Goal: Task Accomplishment & Management: Use online tool/utility

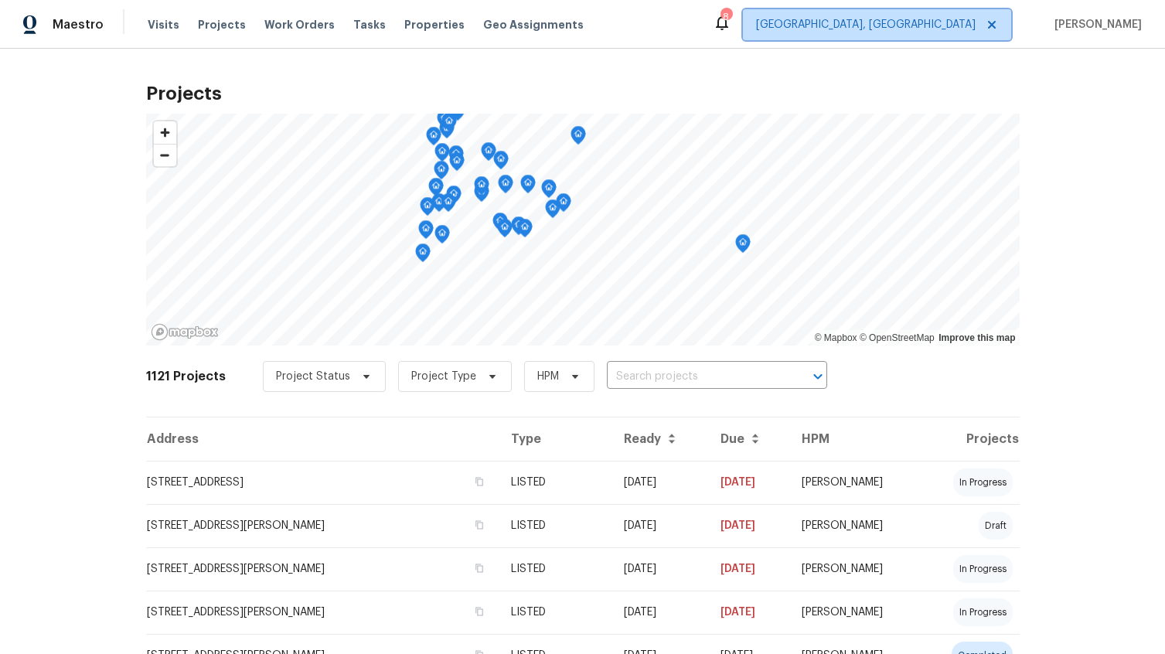
click at [949, 25] on span "[GEOGRAPHIC_DATA], [GEOGRAPHIC_DATA]" at bounding box center [865, 24] width 219 height 15
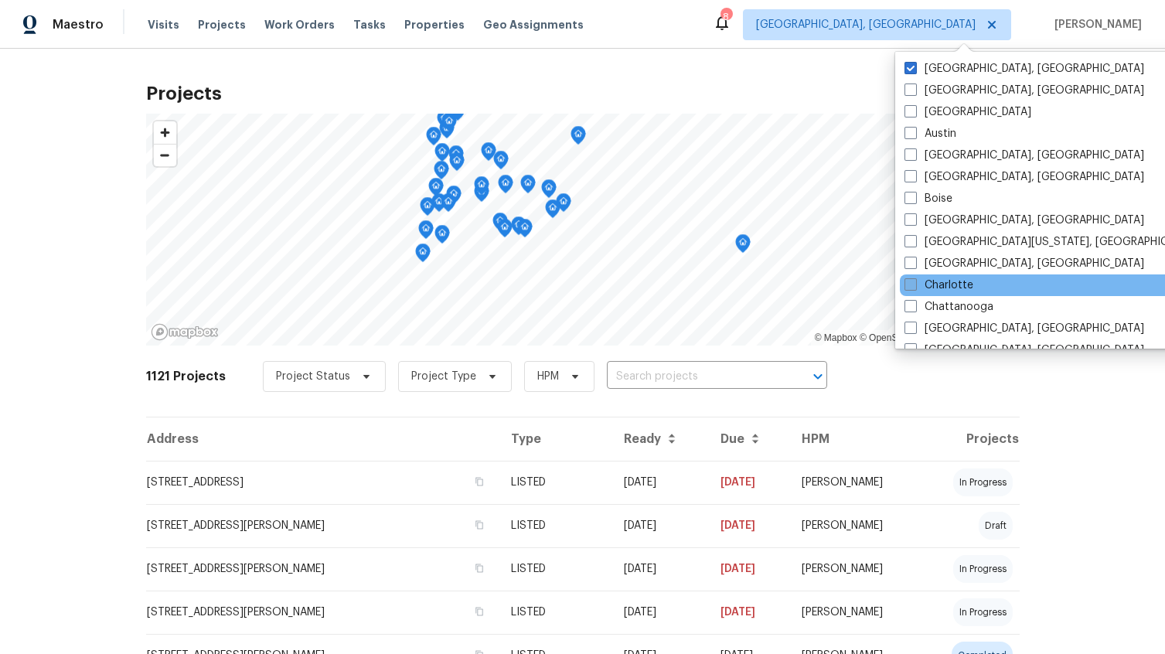
click at [911, 284] on span at bounding box center [910, 284] width 12 height 12
click at [911, 284] on input "Charlotte" at bounding box center [909, 282] width 10 height 10
checkbox input "true"
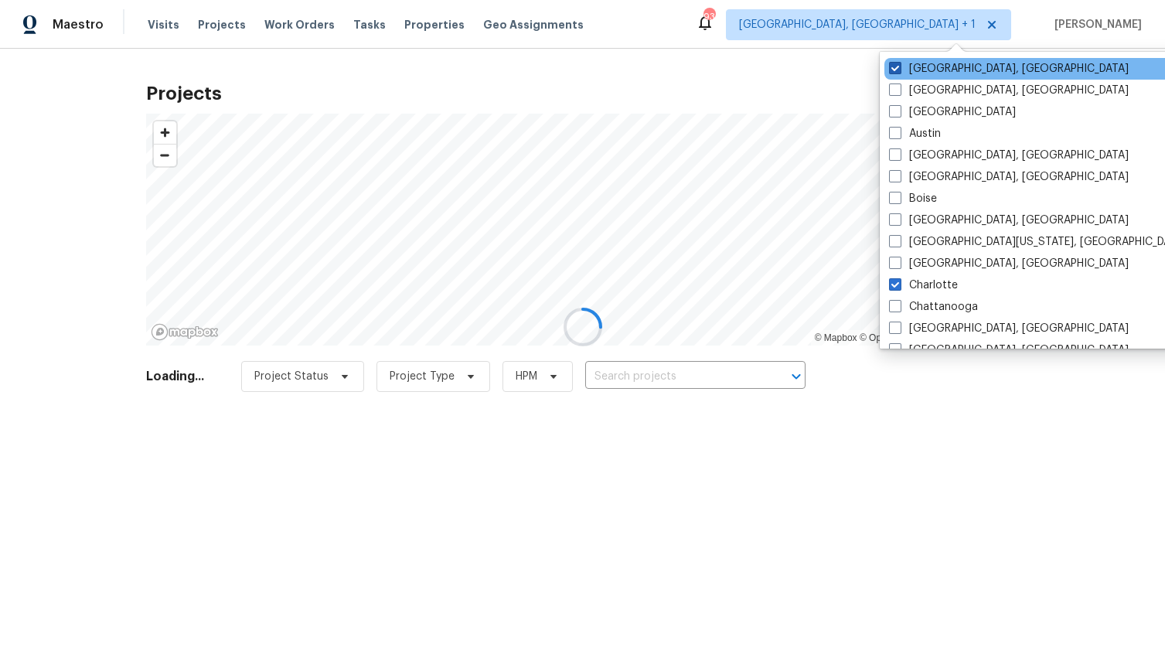
click at [897, 66] on span at bounding box center [895, 68] width 12 height 12
click at [897, 66] on input "[GEOGRAPHIC_DATA], [GEOGRAPHIC_DATA]" at bounding box center [894, 66] width 10 height 10
checkbox input "false"
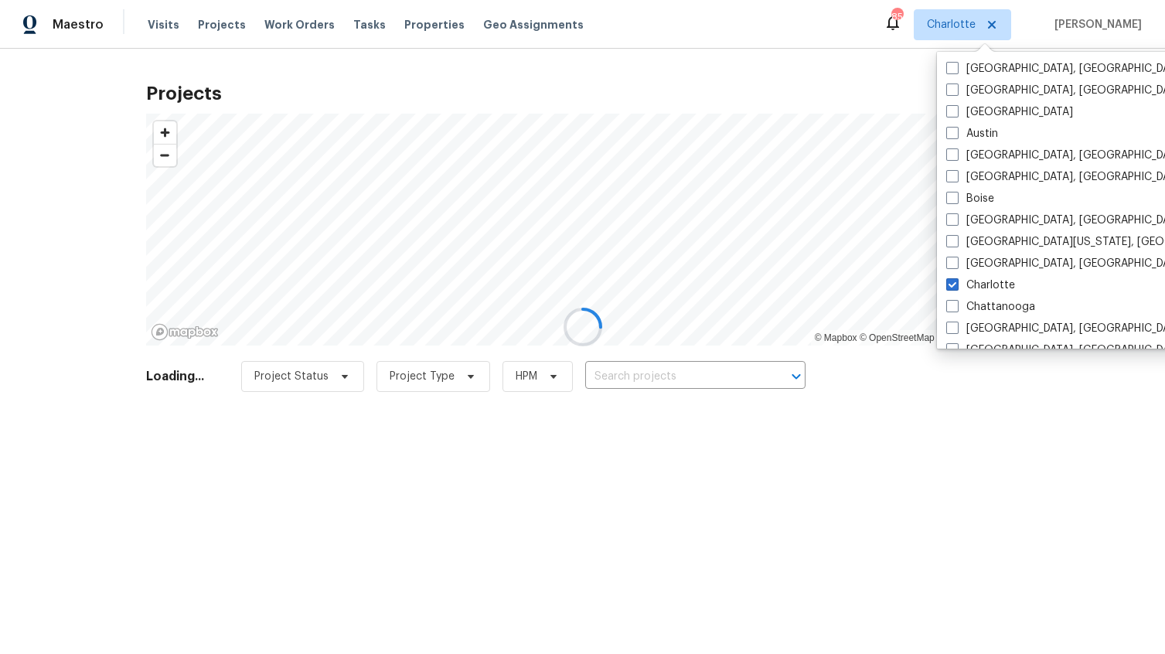
click at [223, 22] on div at bounding box center [582, 327] width 1165 height 654
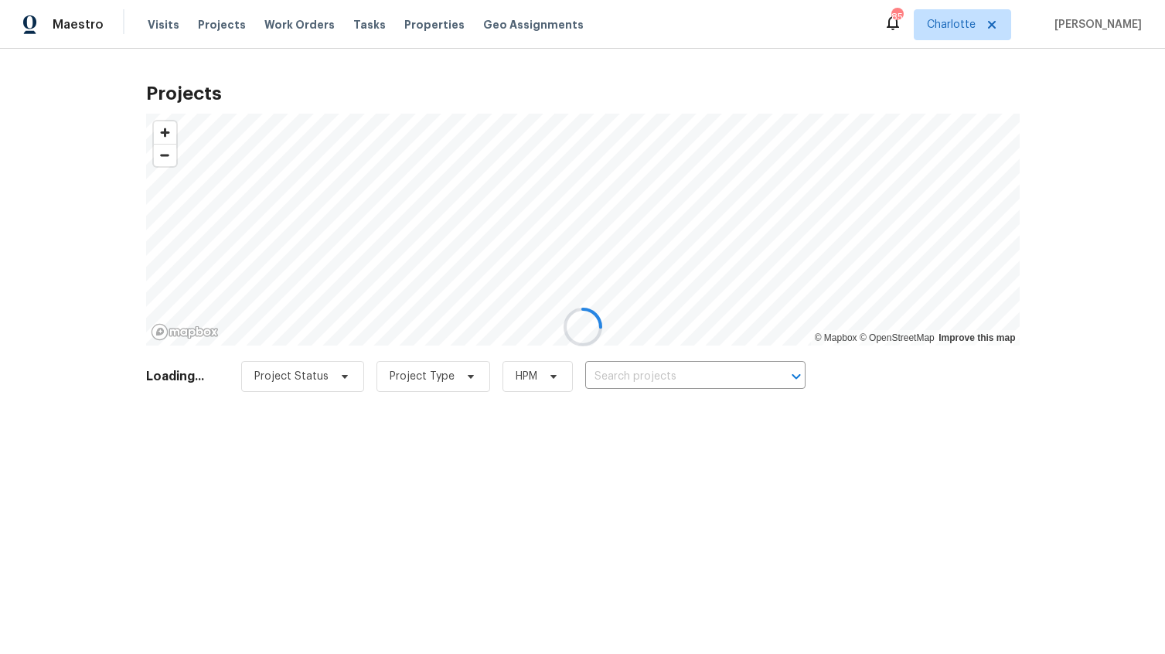
click at [223, 28] on div at bounding box center [582, 327] width 1165 height 654
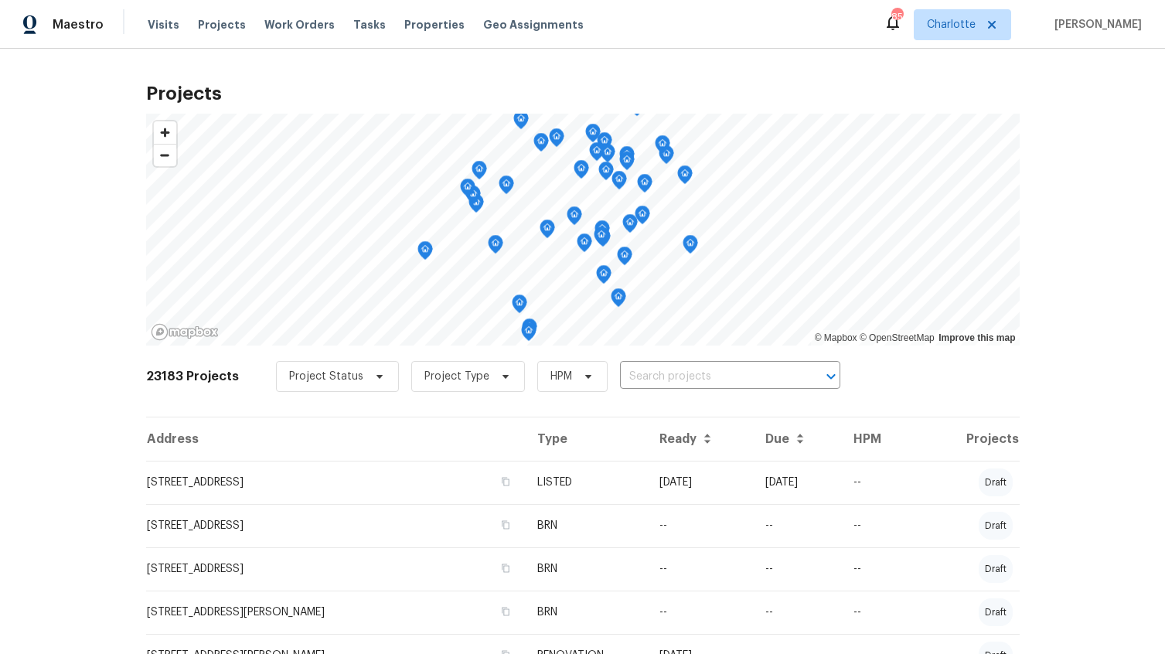
click at [224, 25] on span "Projects" at bounding box center [222, 24] width 48 height 15
click at [168, 25] on span "Visits" at bounding box center [164, 24] width 32 height 15
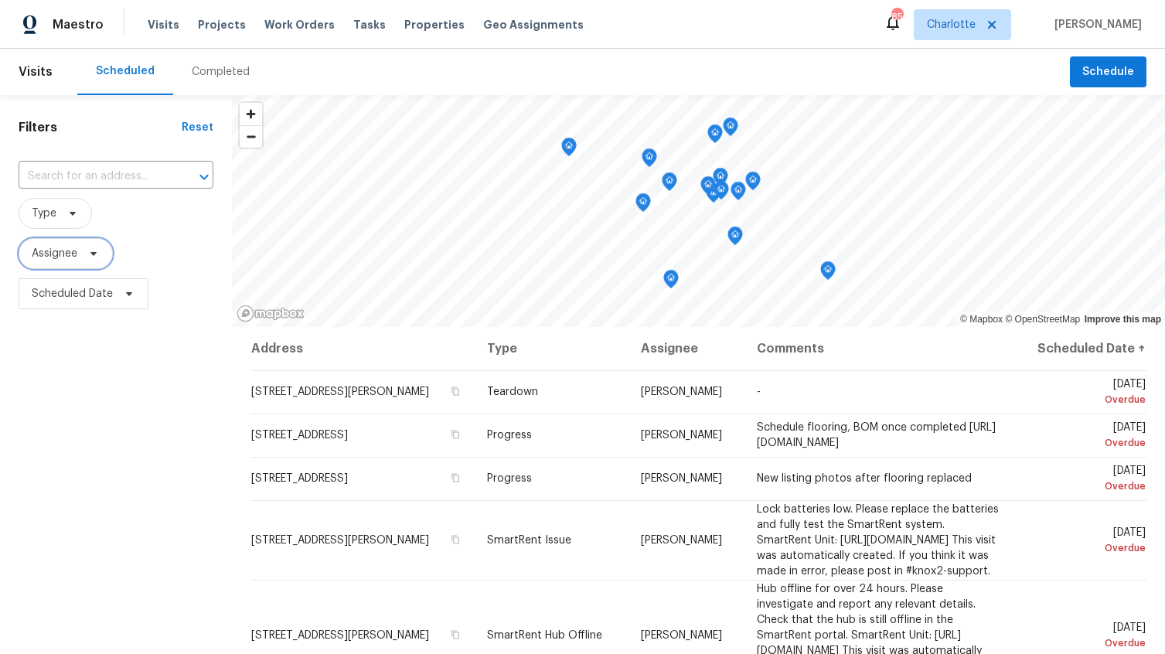
click at [91, 253] on icon at bounding box center [93, 253] width 12 height 12
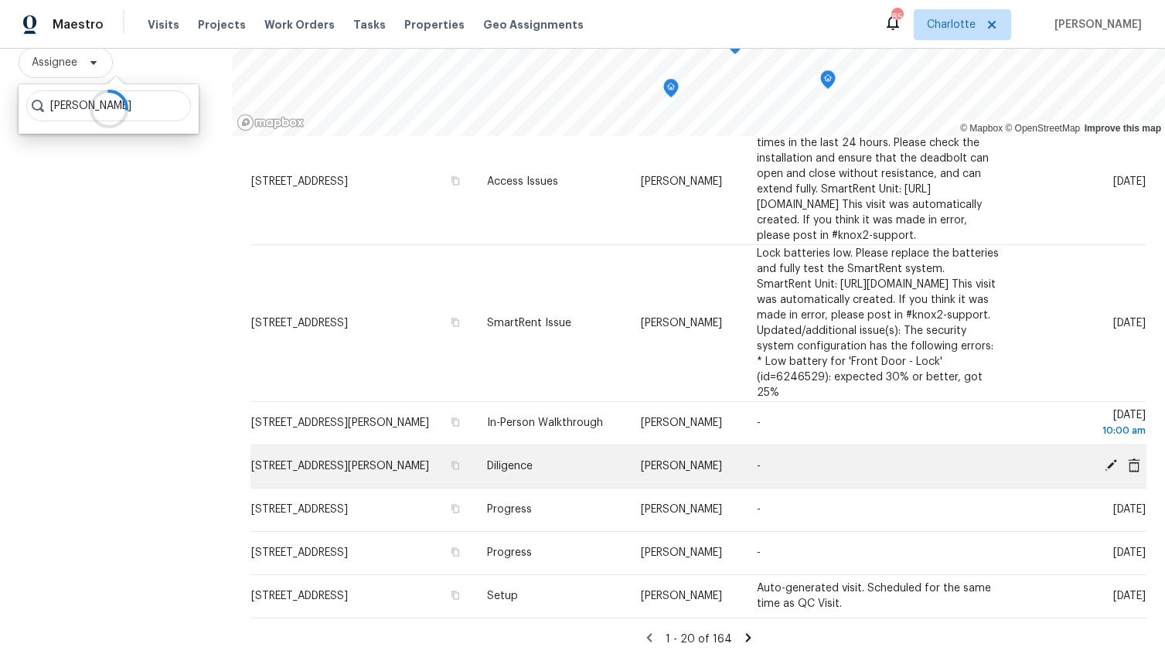
scroll to position [196, 0]
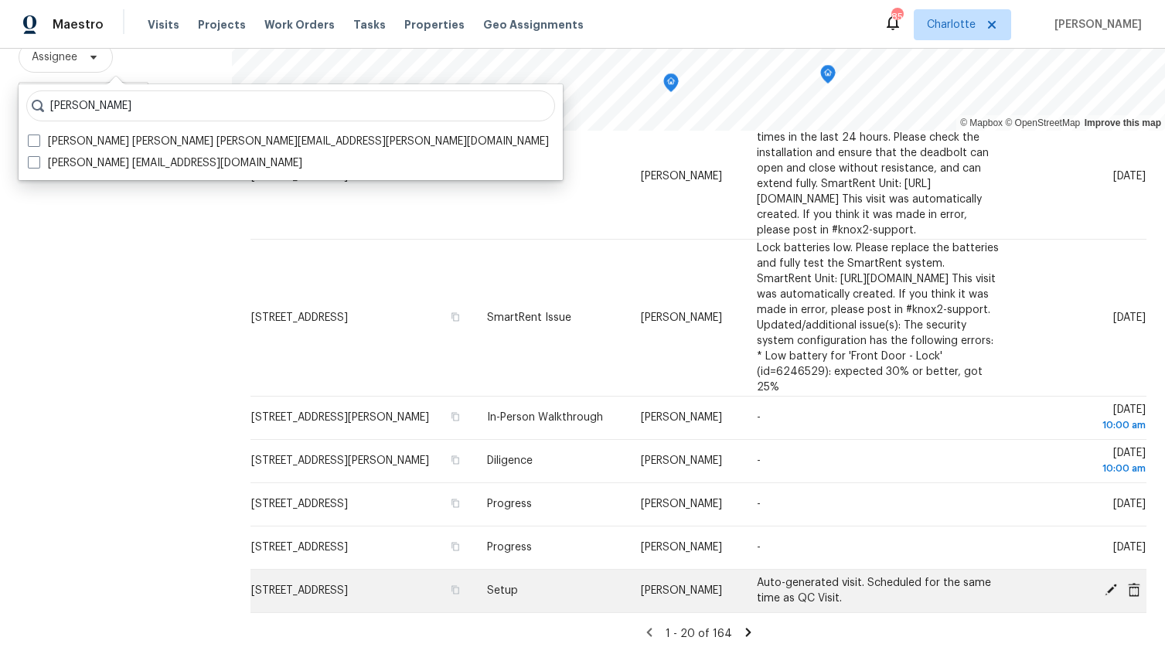
type input "[PERSON_NAME]"
click at [348, 590] on span "[STREET_ADDRESS]" at bounding box center [299, 590] width 97 height 11
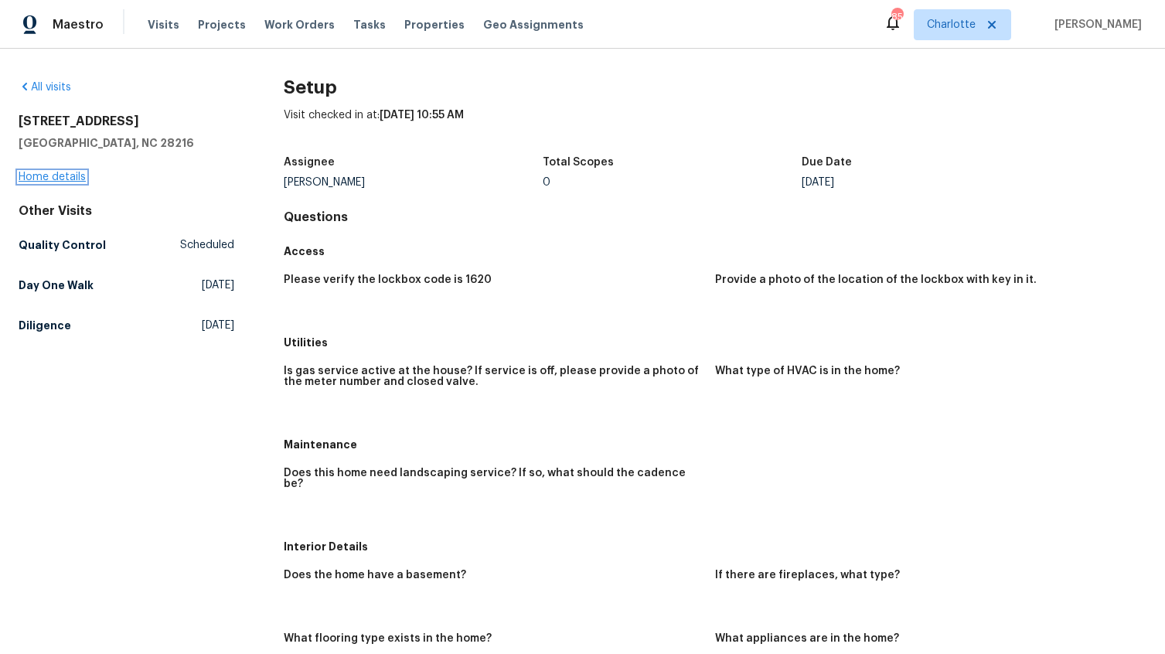
click at [61, 176] on link "Home details" at bounding box center [52, 177] width 67 height 11
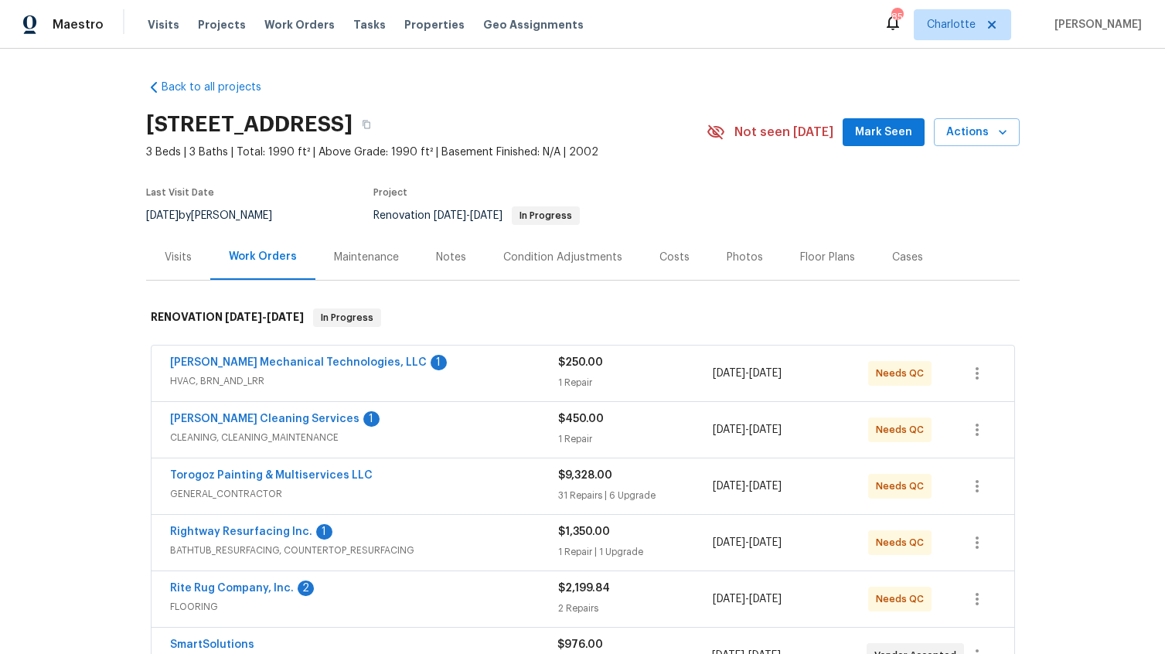
click at [451, 258] on div "Notes" at bounding box center [451, 257] width 30 height 15
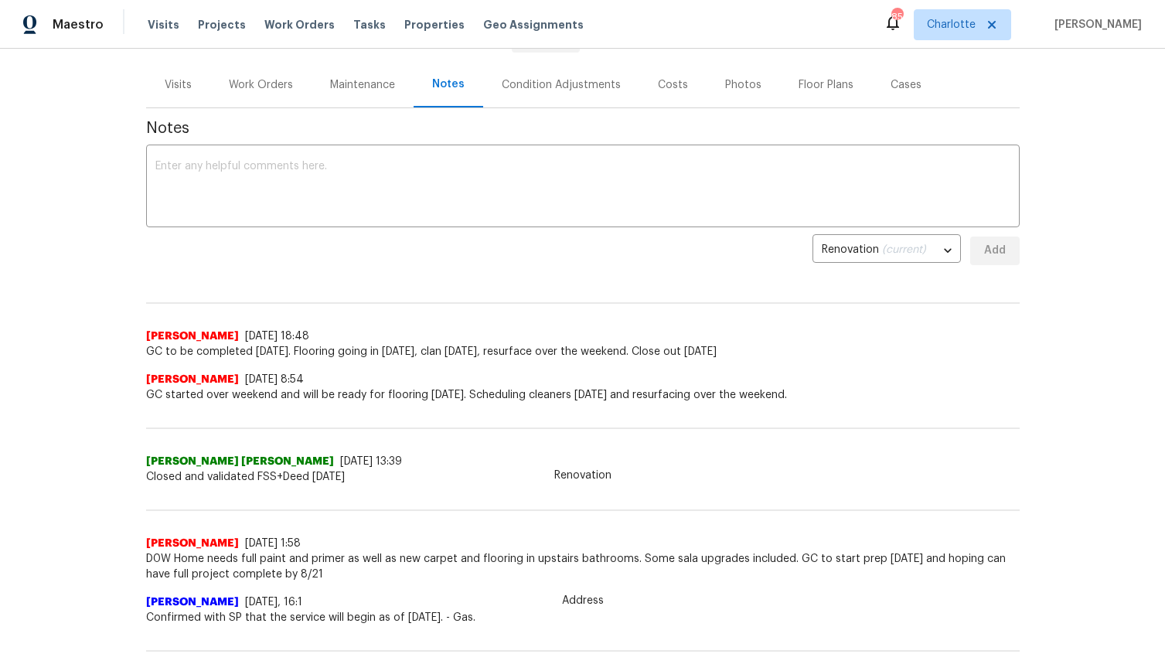
scroll to position [178, 0]
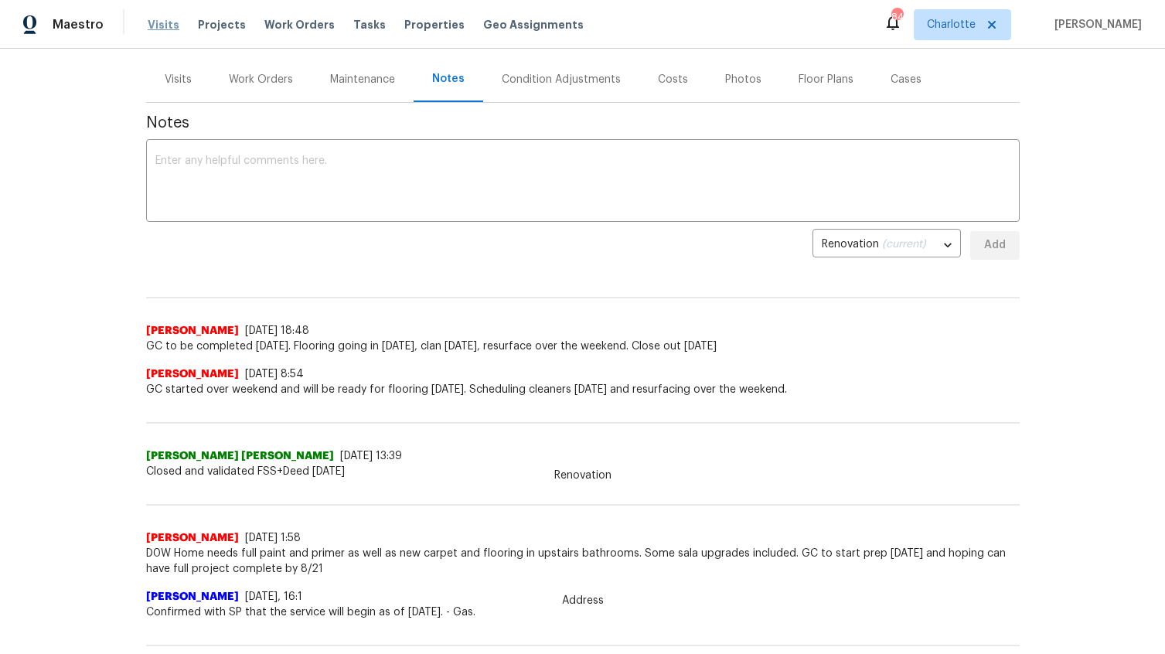
click at [161, 26] on span "Visits" at bounding box center [164, 24] width 32 height 15
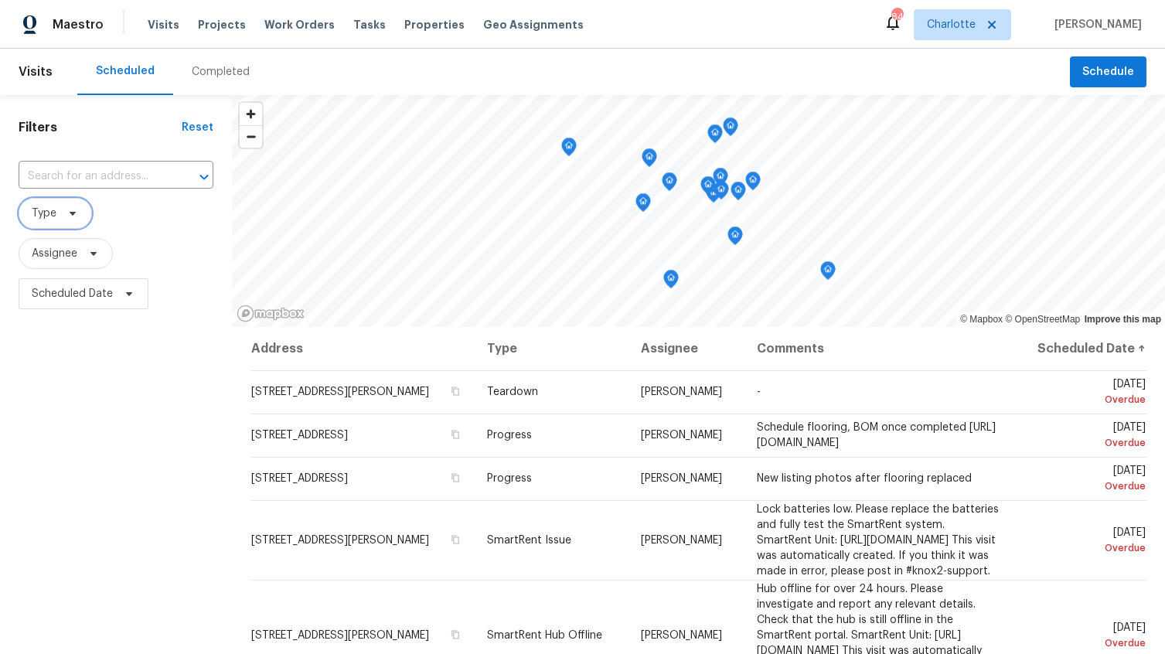
click at [69, 220] on span "Type" at bounding box center [55, 213] width 73 height 31
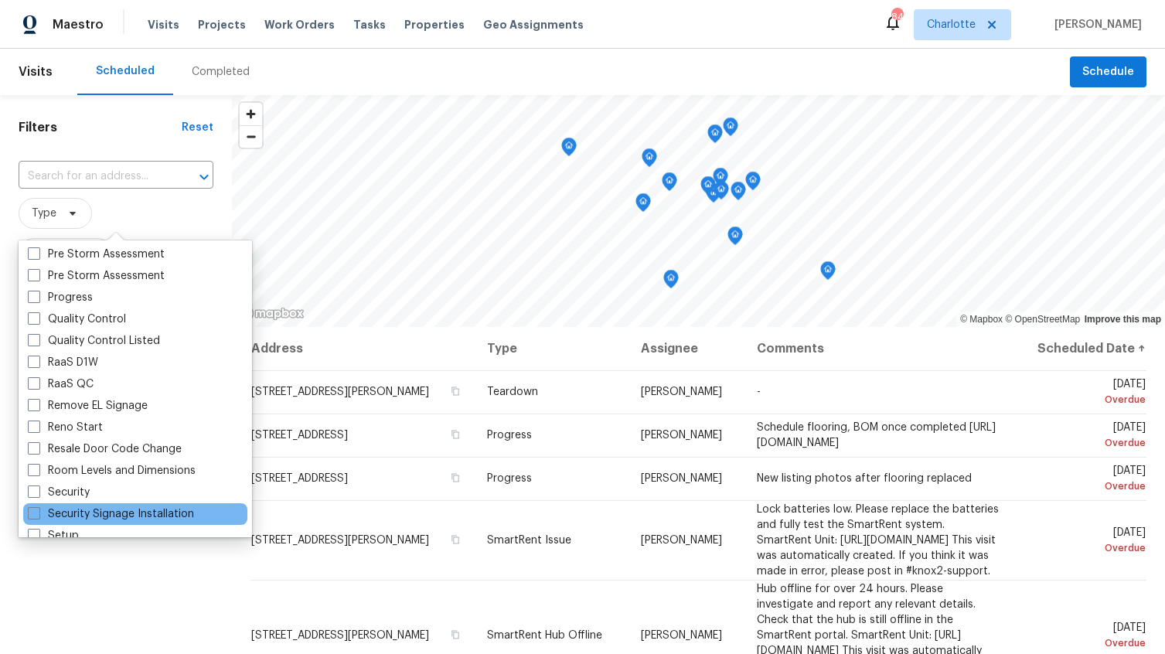
scroll to position [1051, 0]
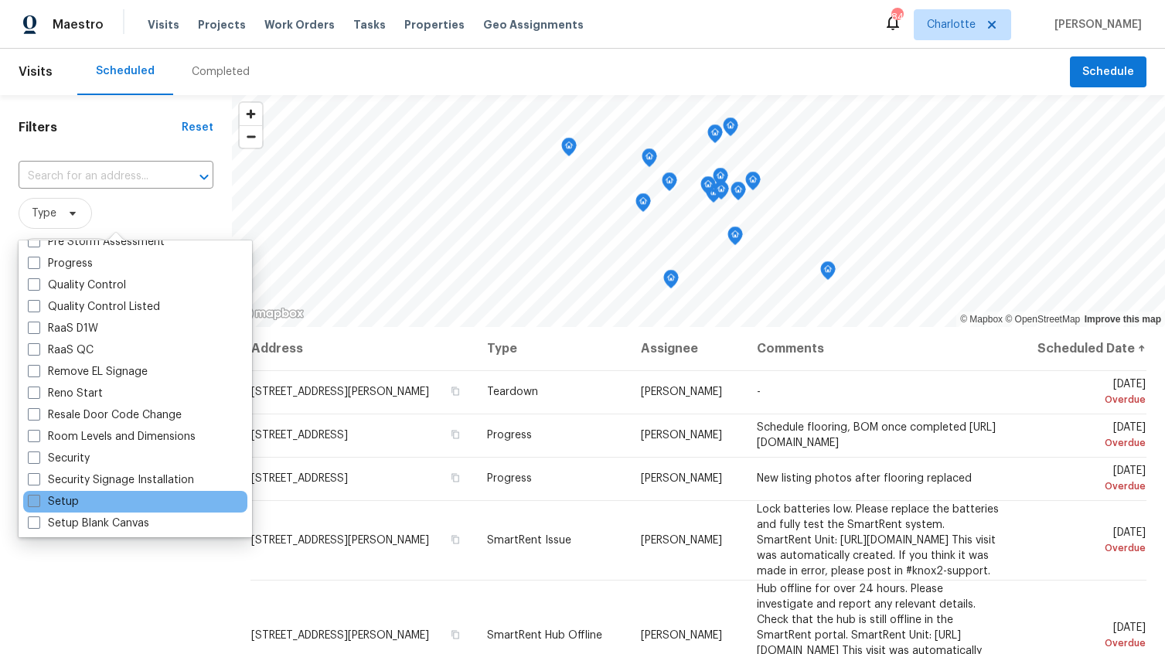
click at [36, 498] on span at bounding box center [34, 501] width 12 height 12
click at [36, 498] on input "Setup" at bounding box center [33, 499] width 10 height 10
checkbox input "true"
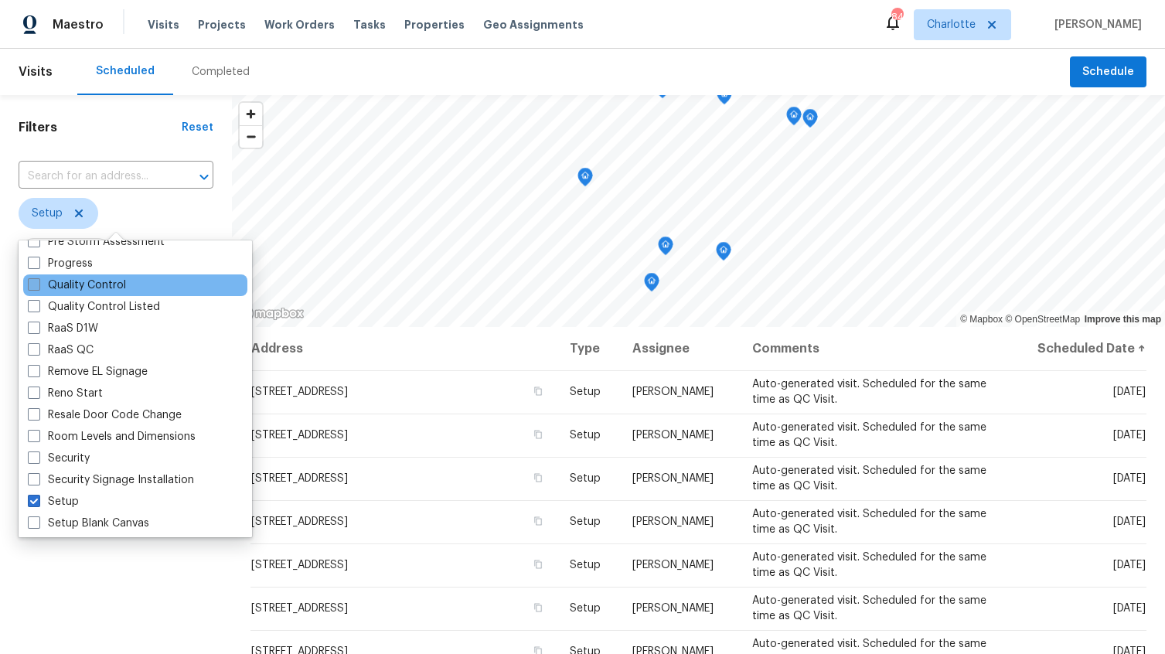
click at [35, 286] on span at bounding box center [34, 284] width 12 height 12
click at [35, 286] on input "Quality Control" at bounding box center [33, 282] width 10 height 10
checkbox input "true"
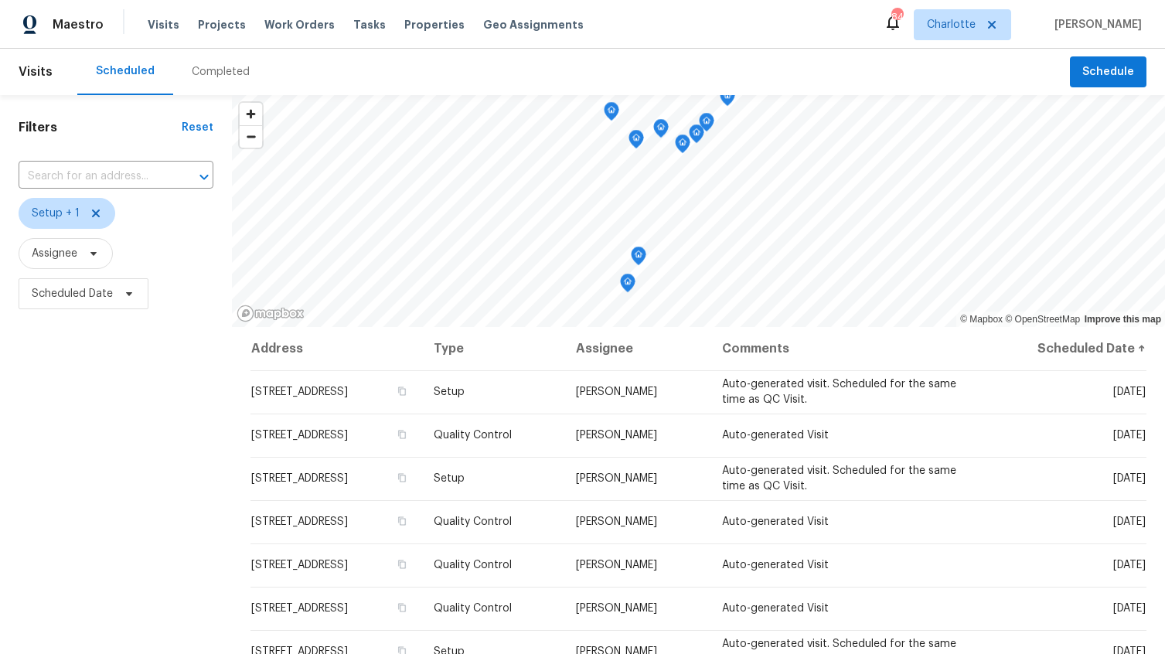
click at [61, 576] on div "Filters Reset ​ Setup + 1 Assignee Scheduled Date" at bounding box center [116, 472] width 232 height 755
click at [64, 213] on span "Setup + 1" at bounding box center [56, 213] width 48 height 15
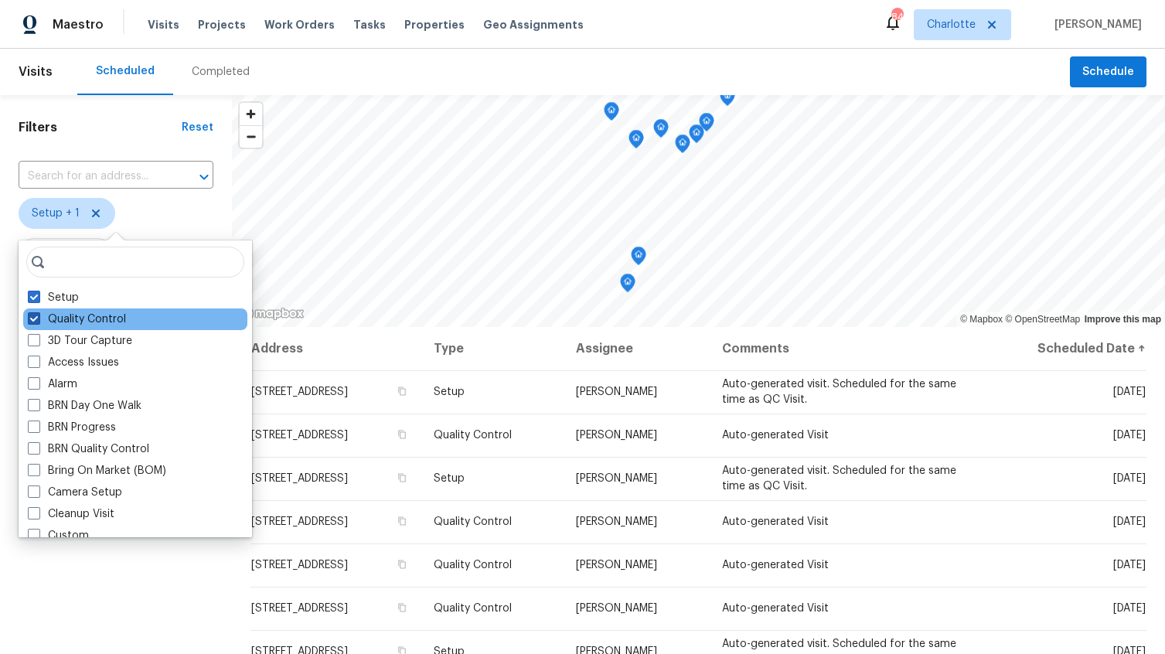
click at [30, 320] on span at bounding box center [34, 318] width 12 height 12
click at [30, 320] on input "Quality Control" at bounding box center [33, 316] width 10 height 10
checkbox input "false"
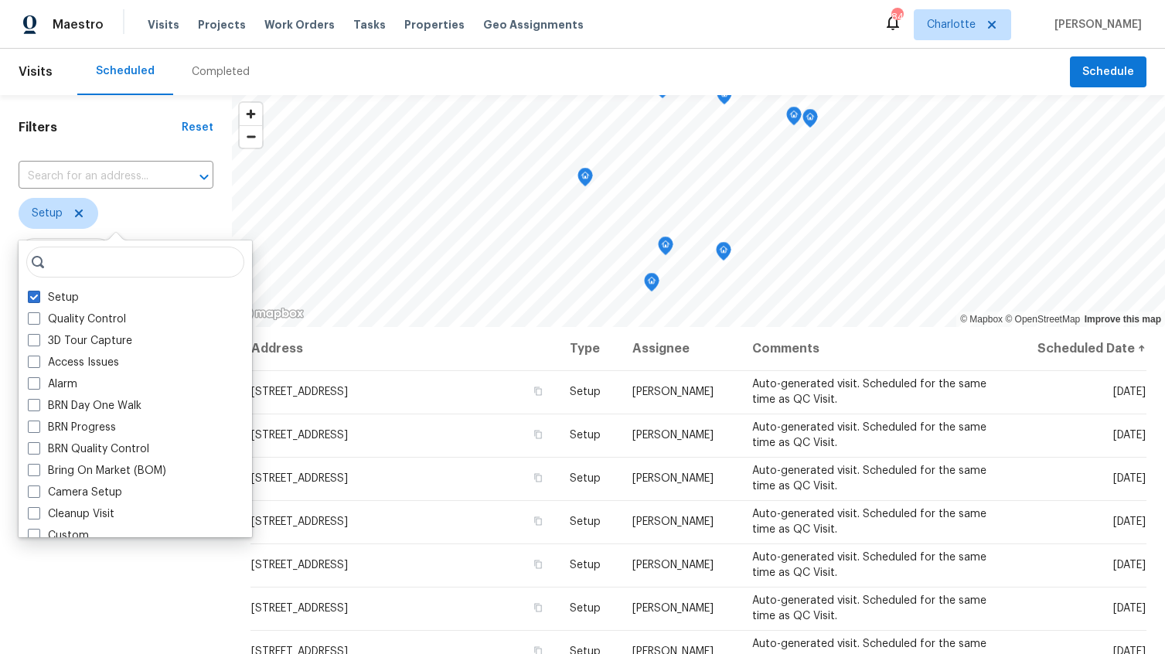
click at [169, 575] on div "Filters Reset ​ Setup Assignee Scheduled Date" at bounding box center [116, 472] width 232 height 755
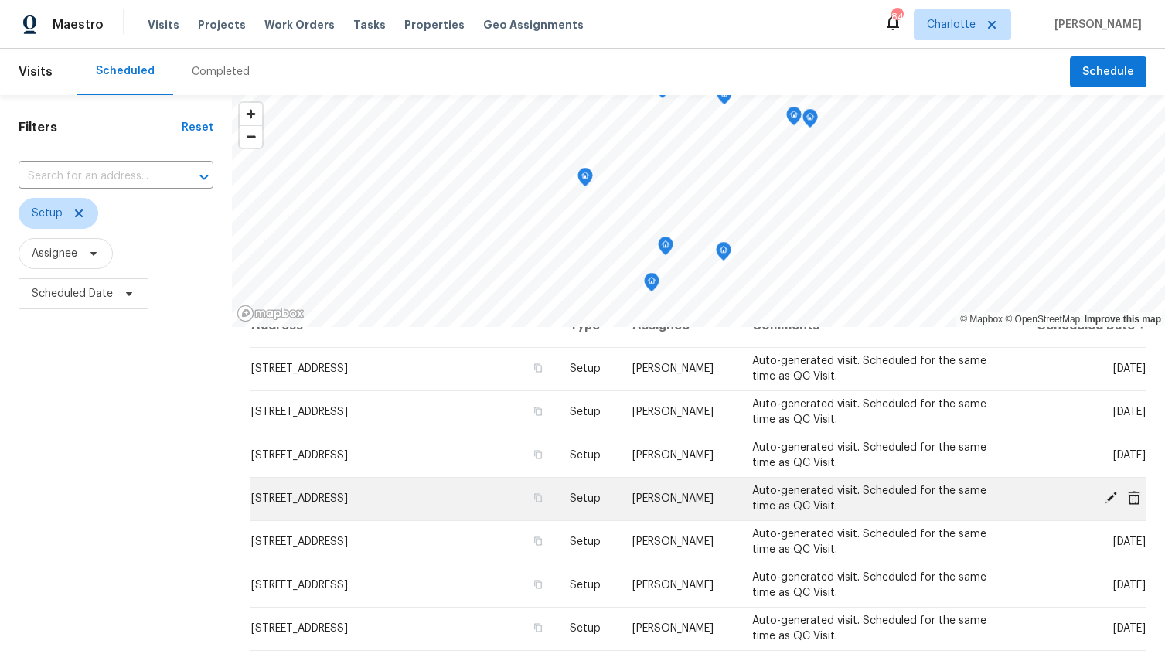
scroll to position [29, 0]
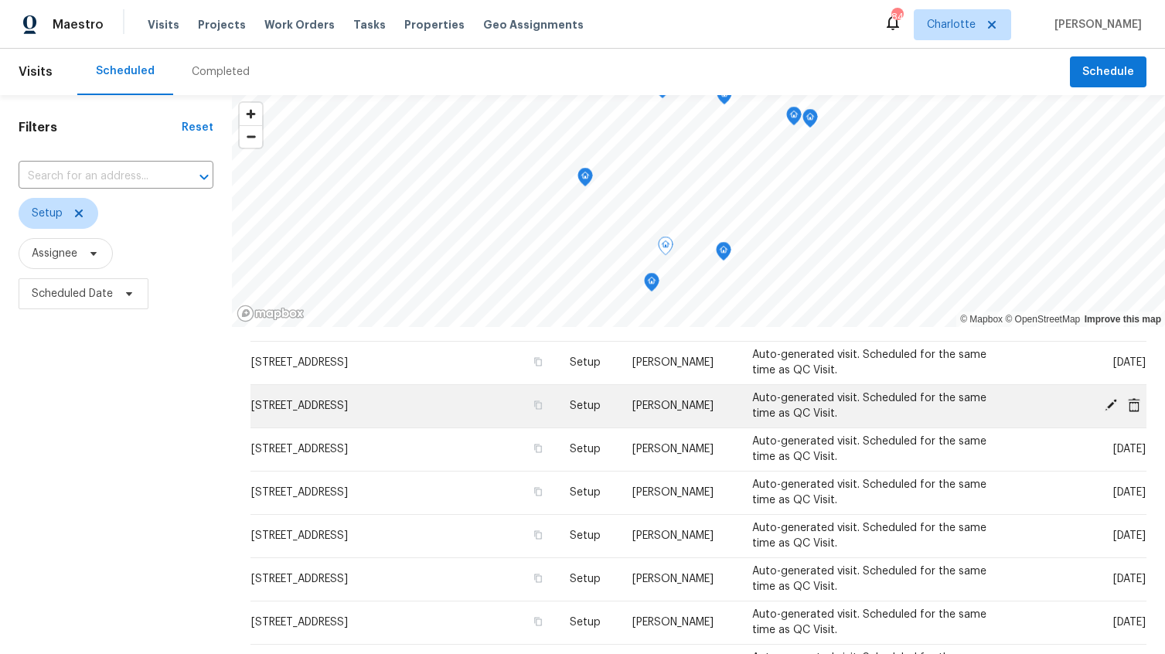
click at [348, 401] on span "[STREET_ADDRESS]" at bounding box center [299, 405] width 97 height 11
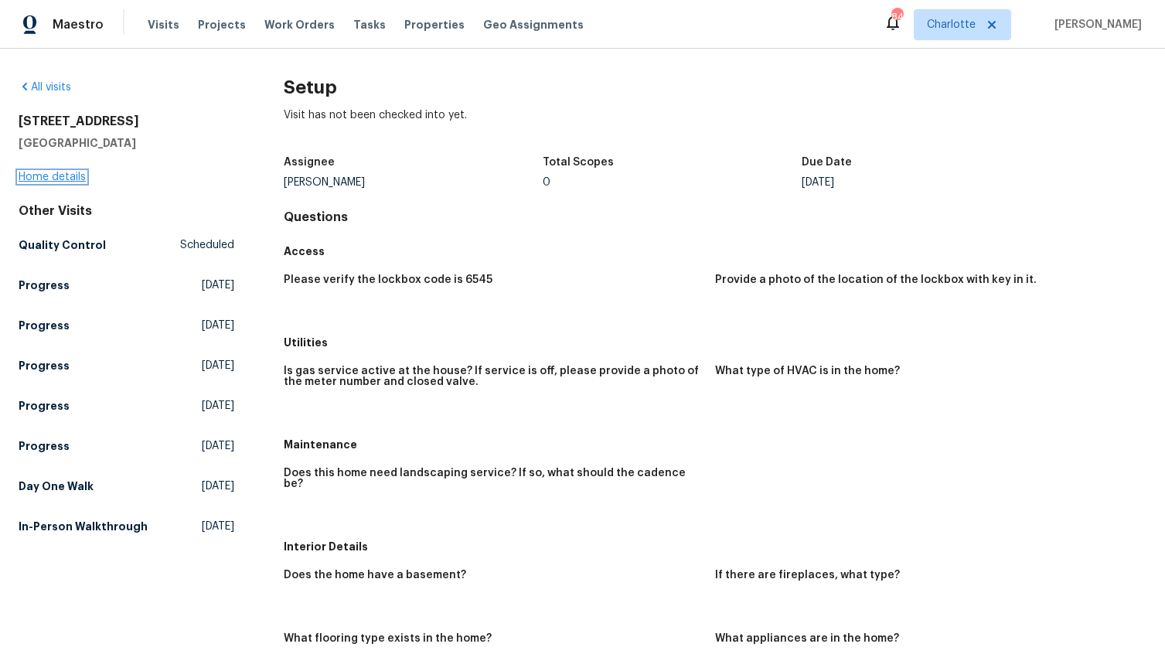
click at [64, 177] on link "Home details" at bounding box center [52, 177] width 67 height 11
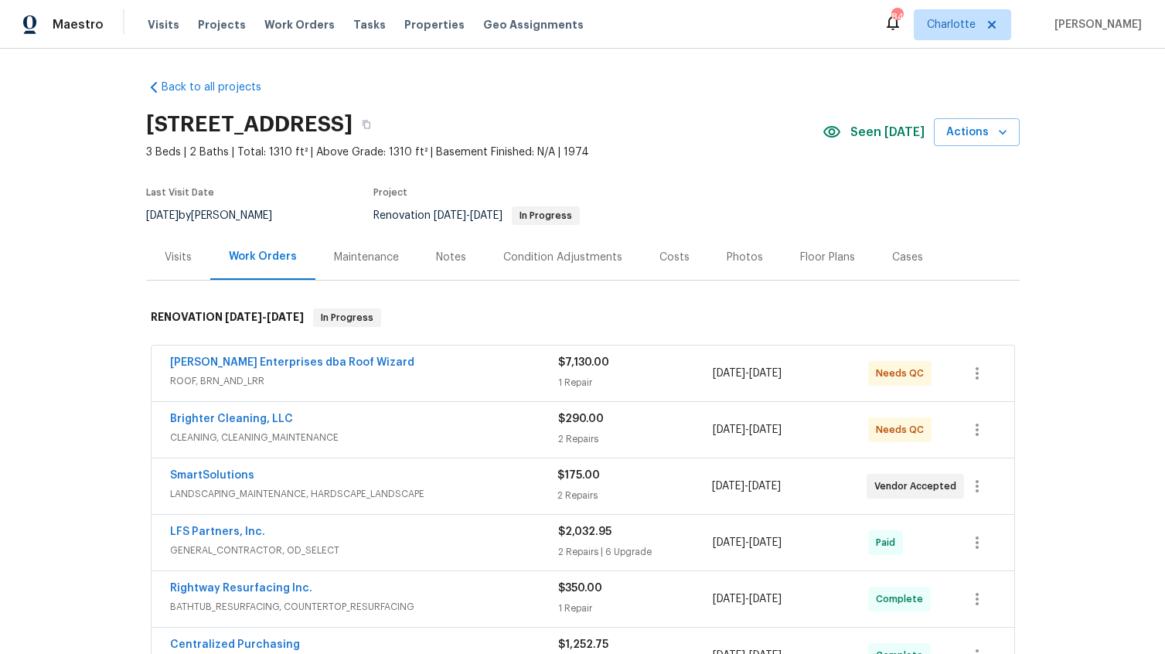
click at [438, 260] on div "Notes" at bounding box center [451, 257] width 30 height 15
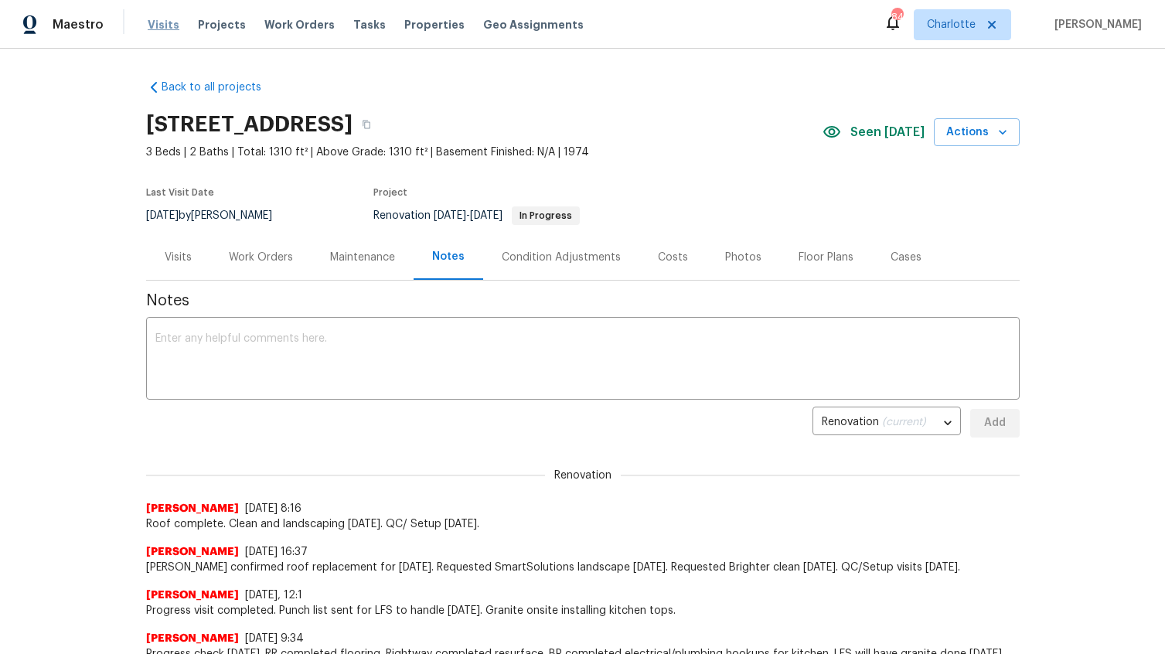
click at [165, 29] on span "Visits" at bounding box center [164, 24] width 32 height 15
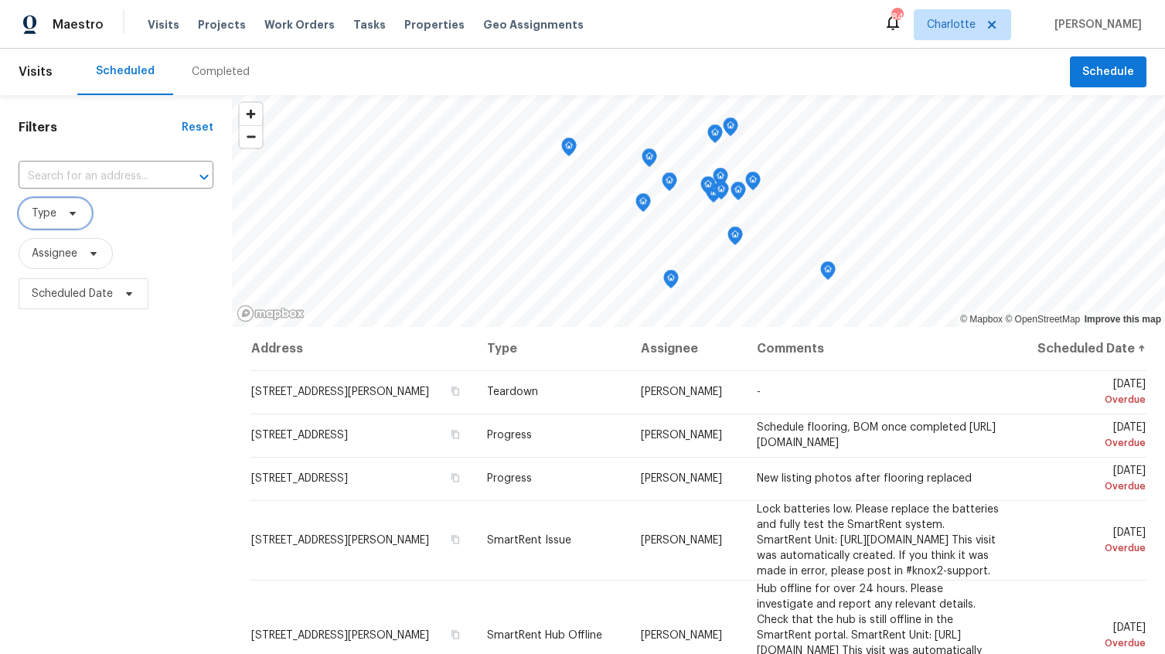
click at [46, 219] on span "Type" at bounding box center [44, 213] width 25 height 15
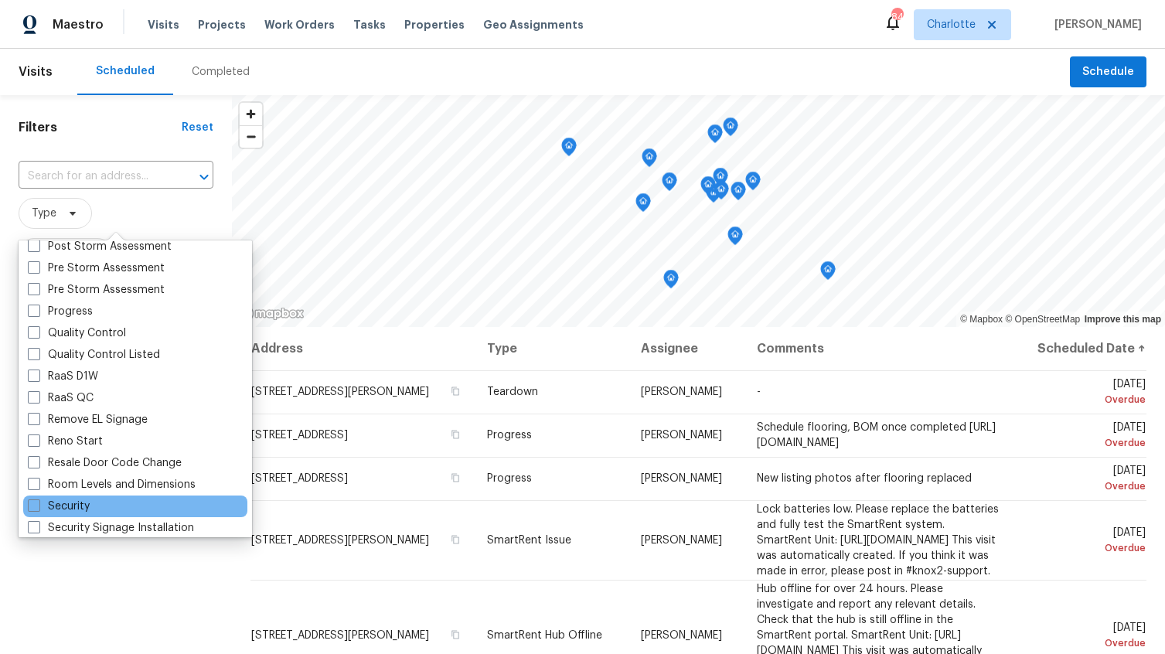
scroll to position [1055, 0]
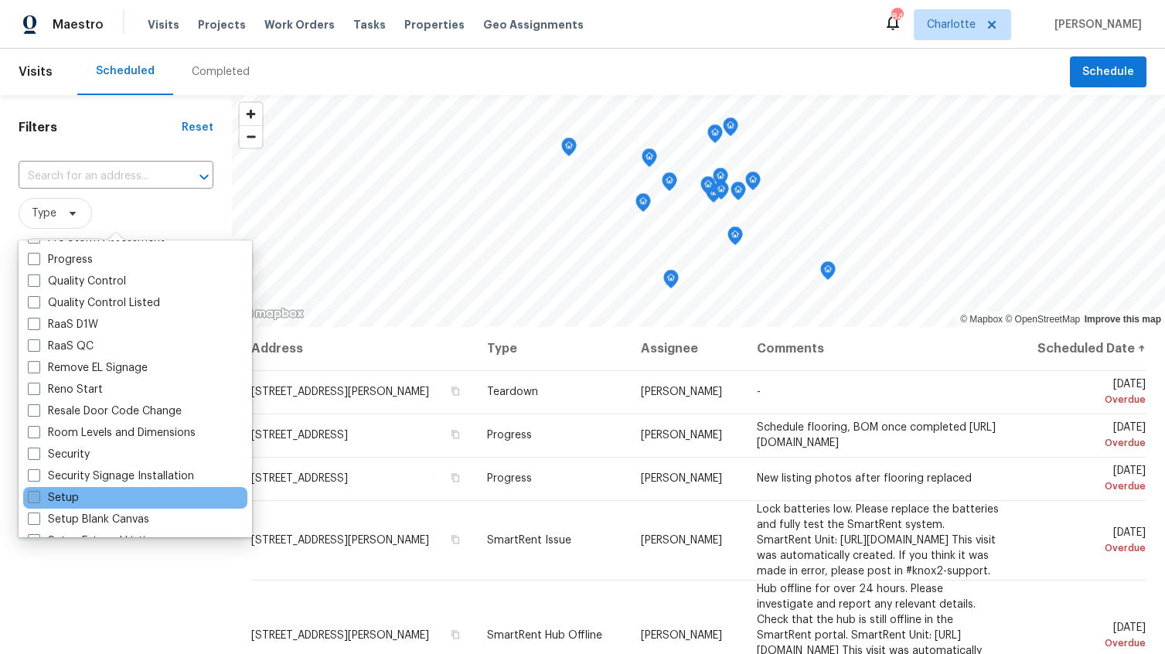
click at [32, 495] on span at bounding box center [34, 497] width 12 height 12
click at [32, 495] on input "Setup" at bounding box center [33, 495] width 10 height 10
checkbox input "true"
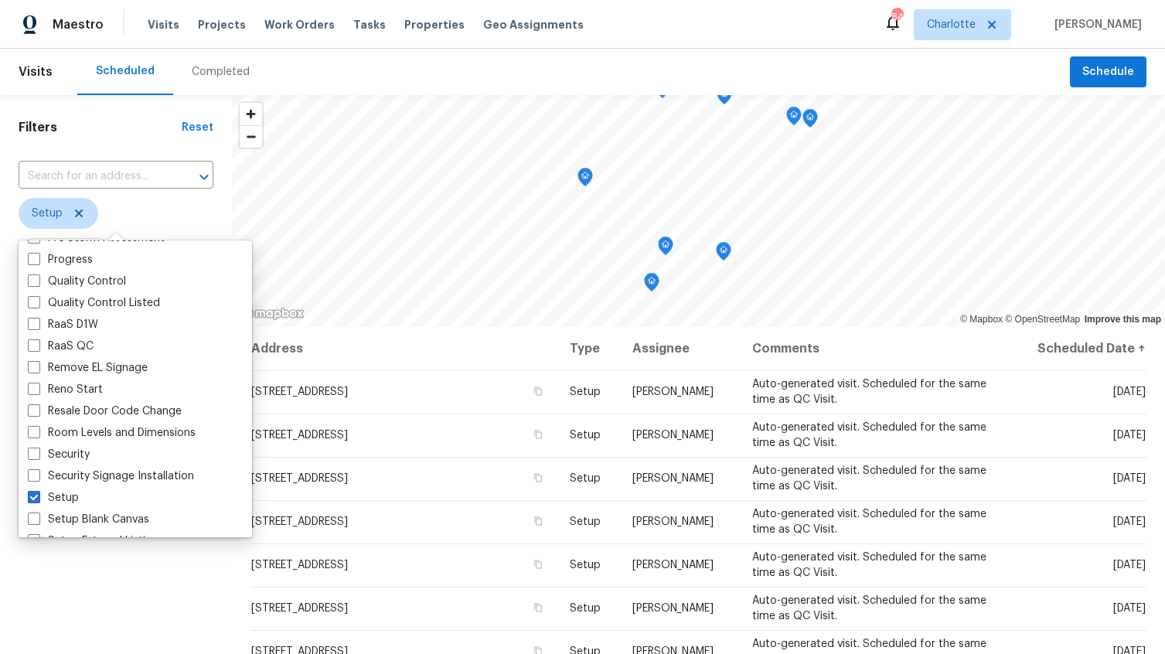
click at [78, 596] on div "Filters Reset ​ Setup Assignee Scheduled Date" at bounding box center [116, 472] width 232 height 755
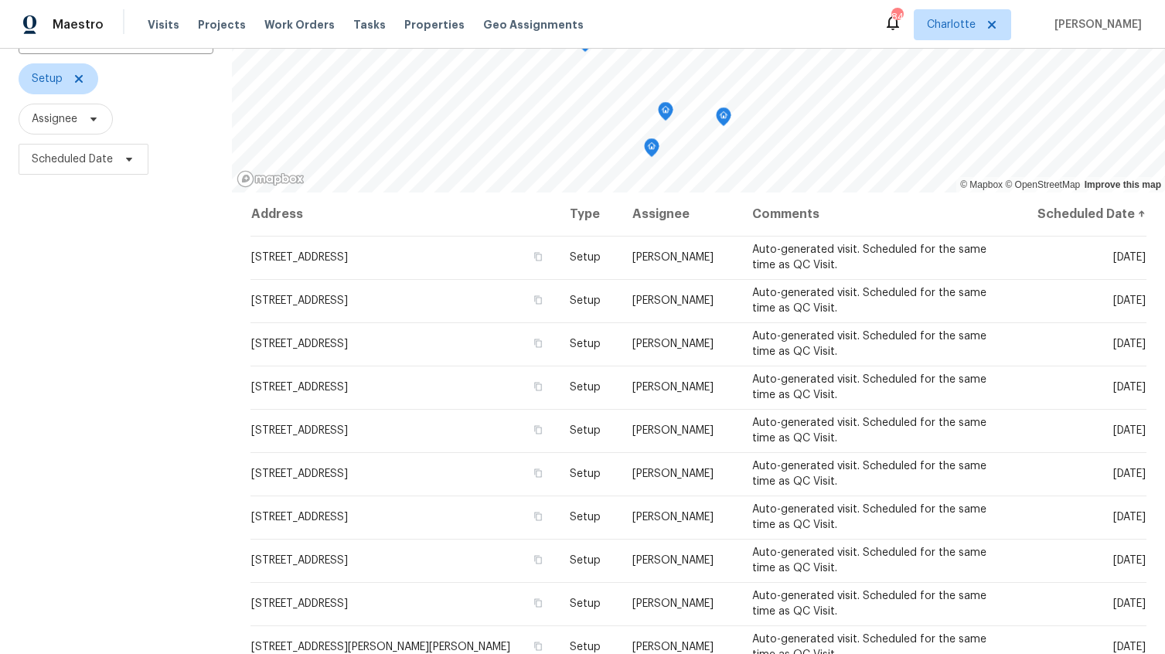
scroll to position [135, 0]
